Goal: Transaction & Acquisition: Purchase product/service

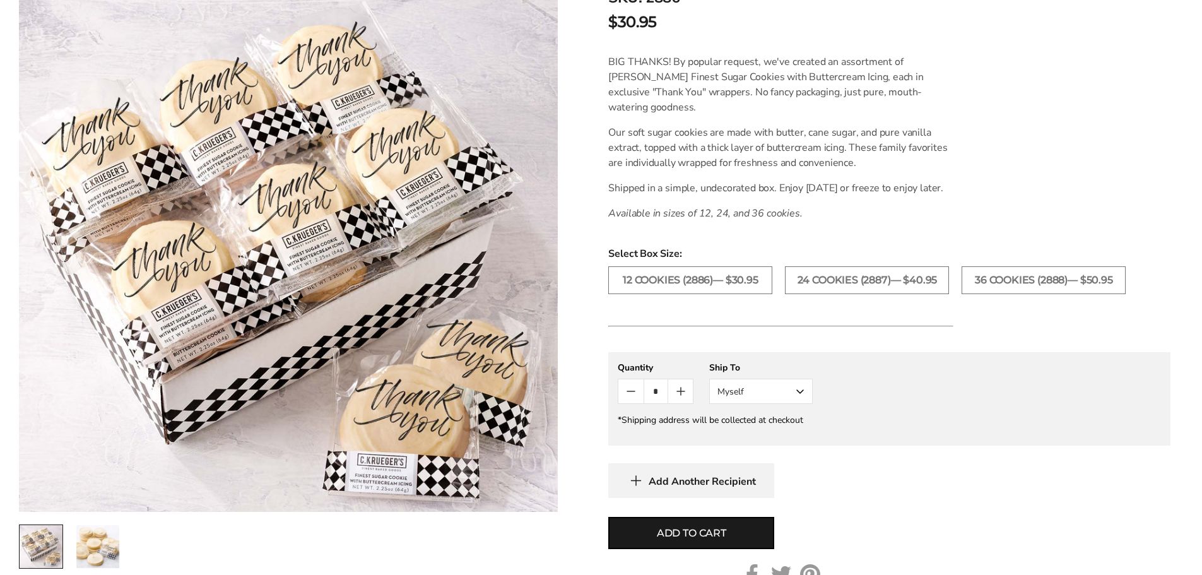
scroll to position [315, 0]
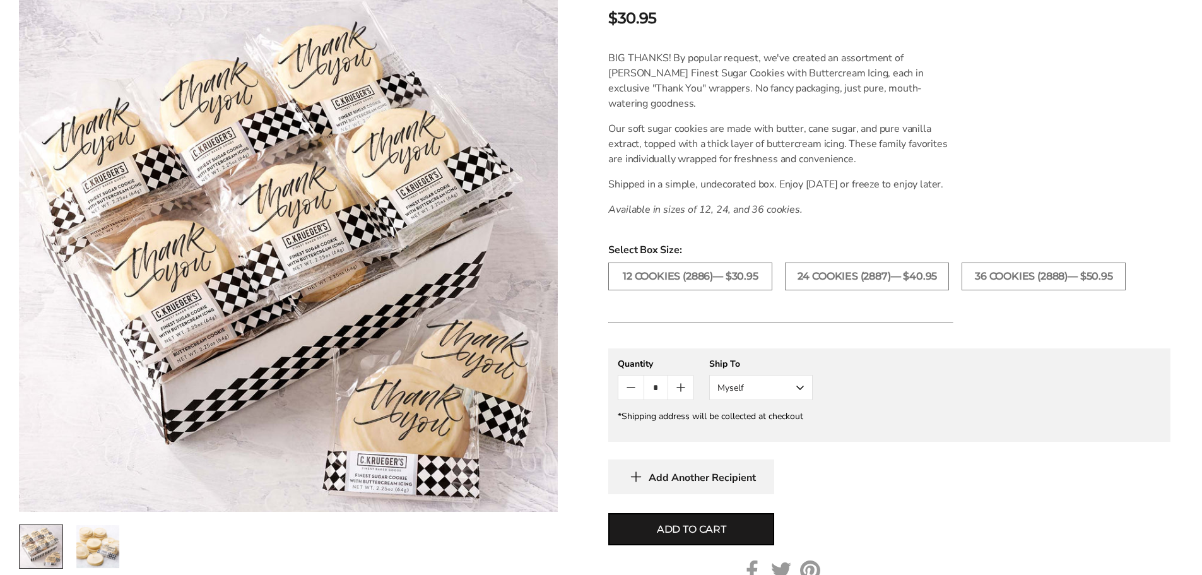
click at [91, 543] on img "2 / 2" at bounding box center [97, 546] width 43 height 43
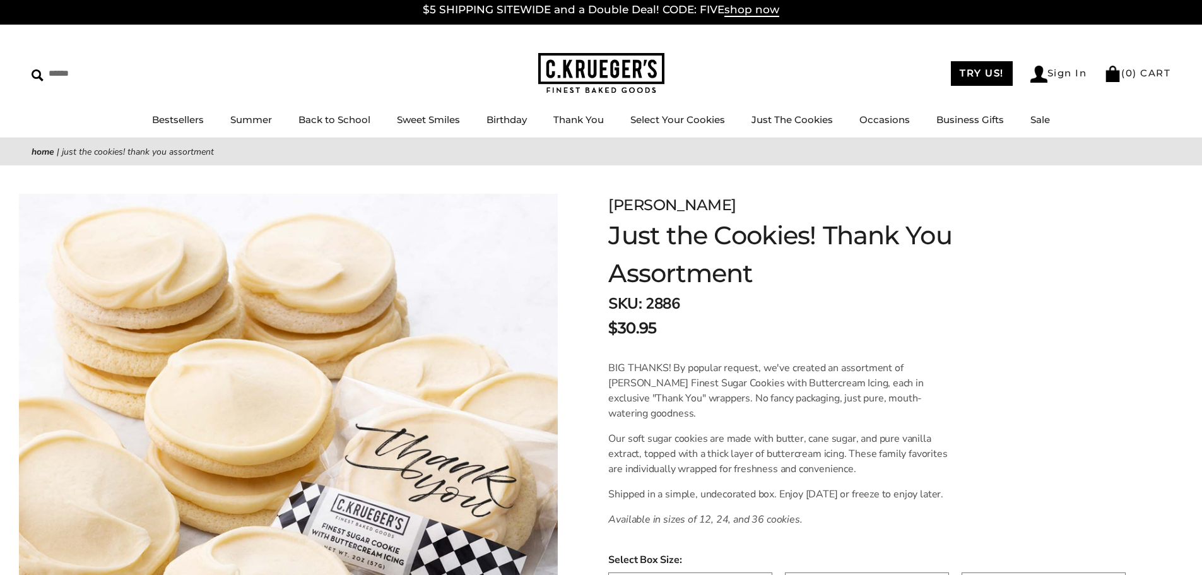
scroll to position [0, 0]
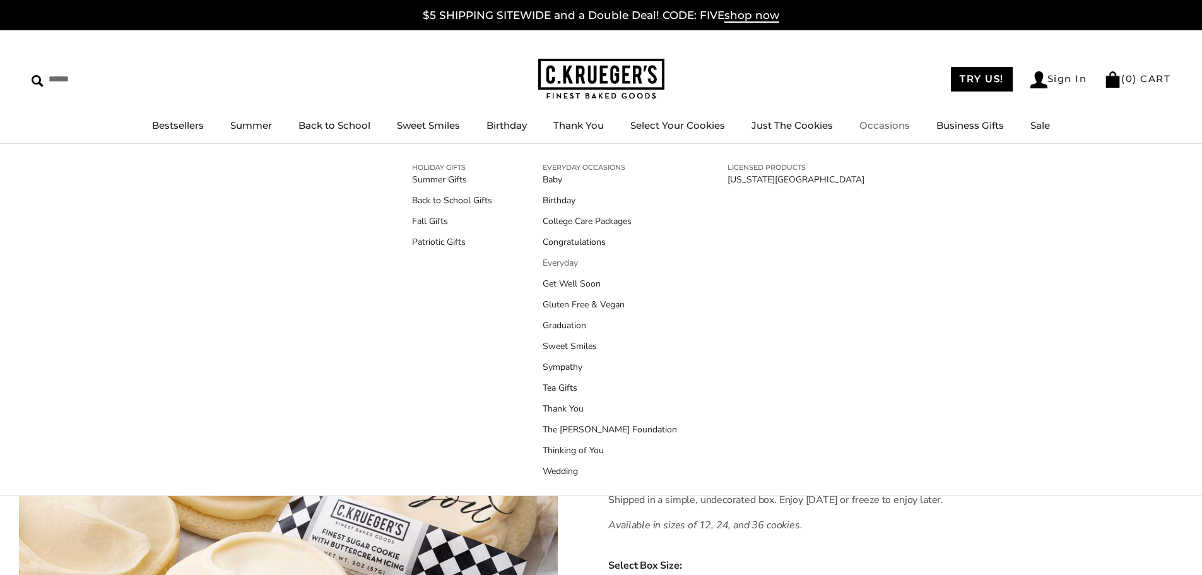
click at [565, 258] on link "Everyday" at bounding box center [610, 262] width 134 height 13
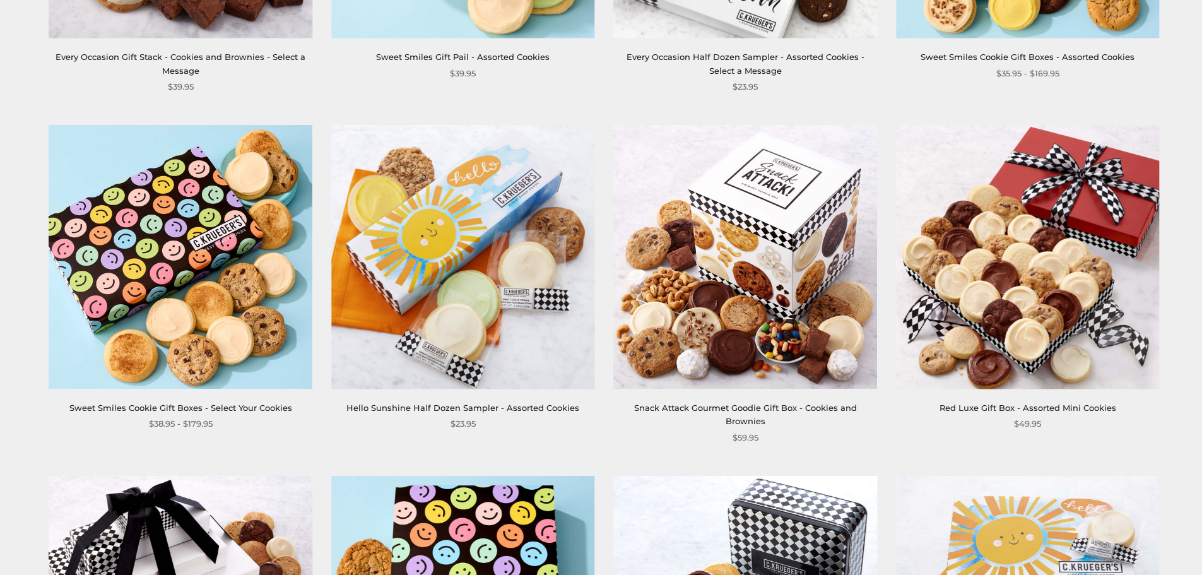
scroll to position [505, 0]
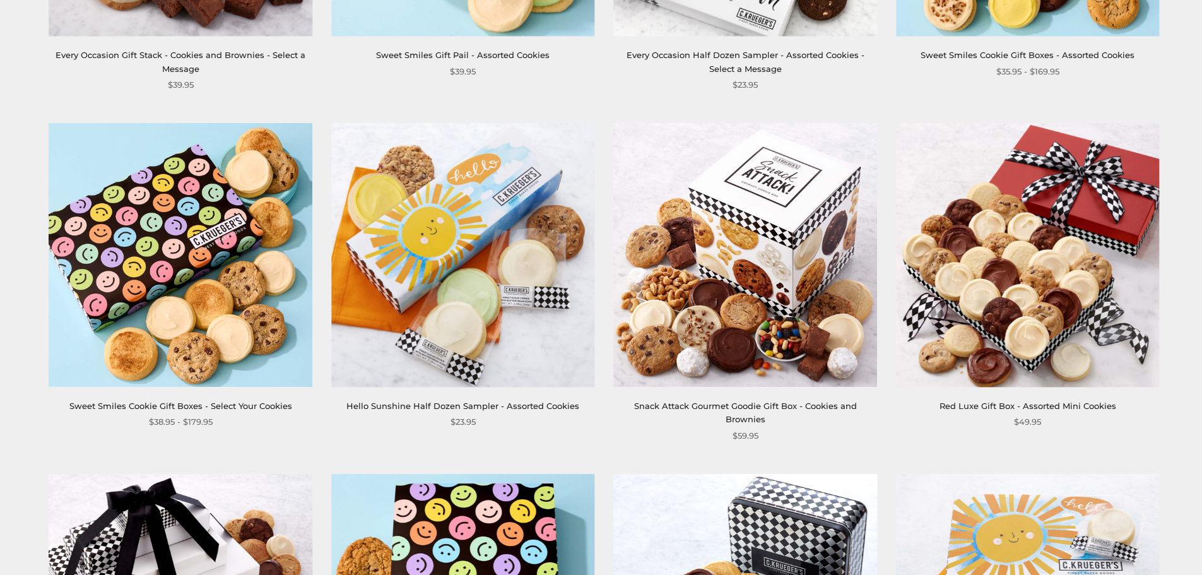
click at [518, 311] on img at bounding box center [462, 255] width 263 height 263
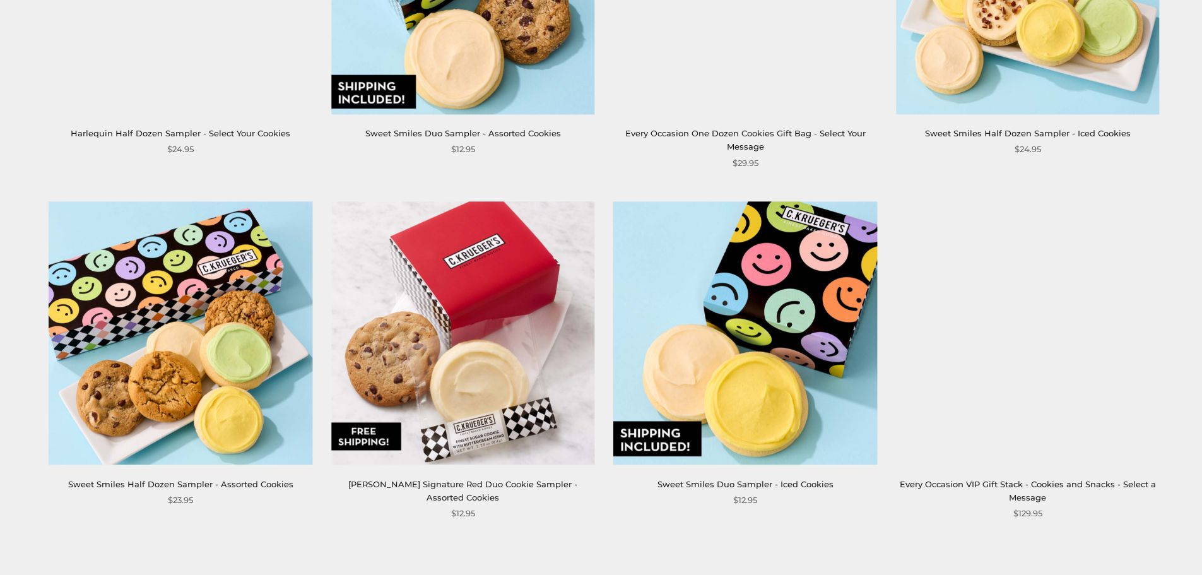
scroll to position [1830, 0]
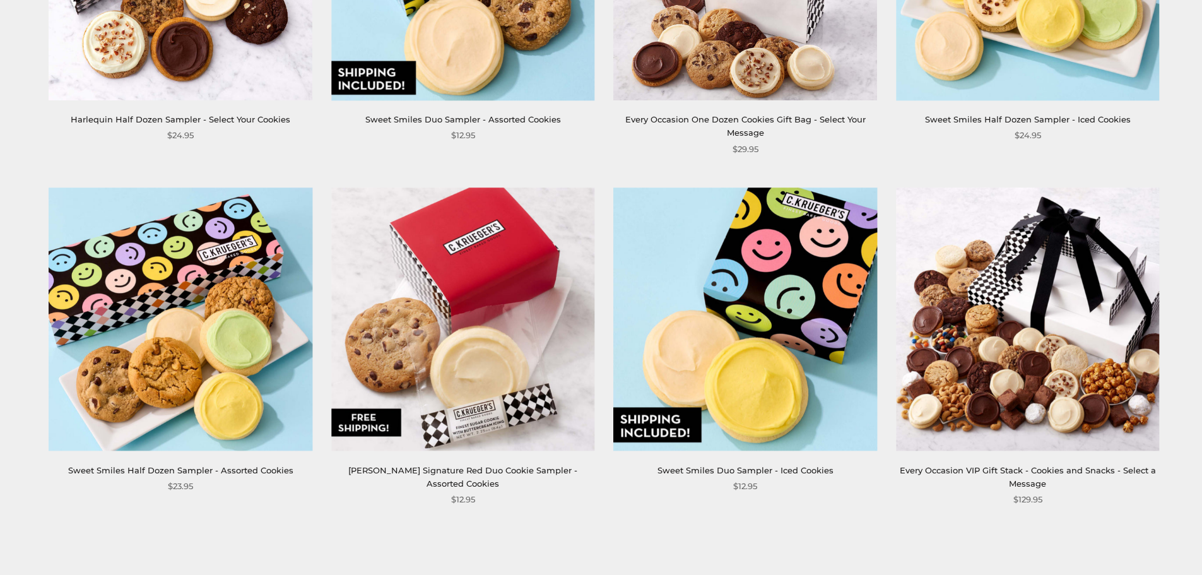
click at [1026, 401] on img at bounding box center [1027, 318] width 263 height 263
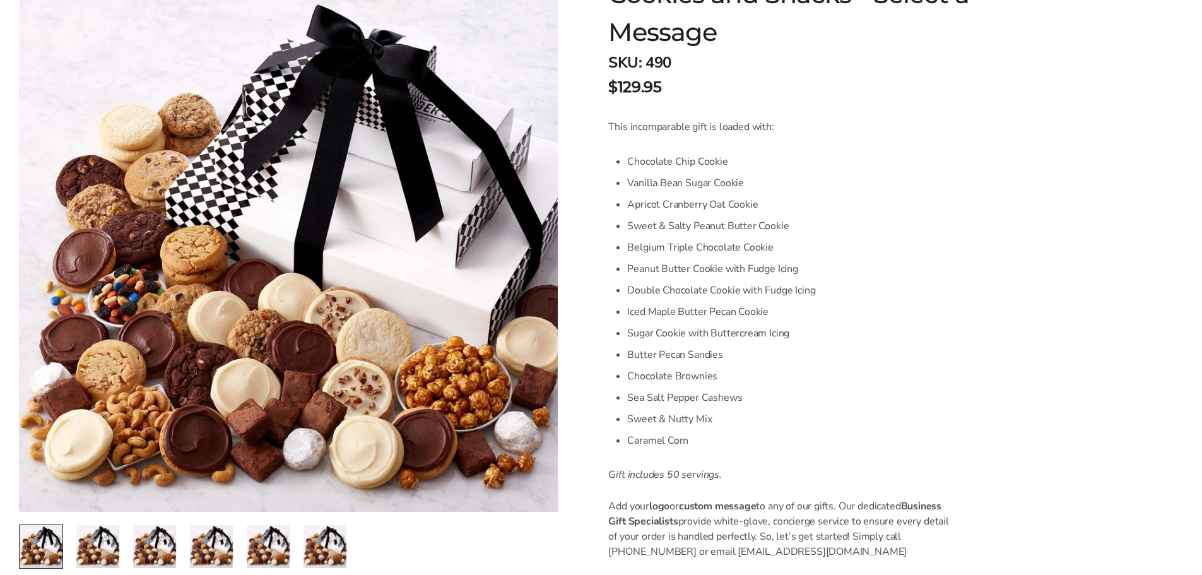
scroll to position [315, 0]
